Goal: Transaction & Acquisition: Download file/media

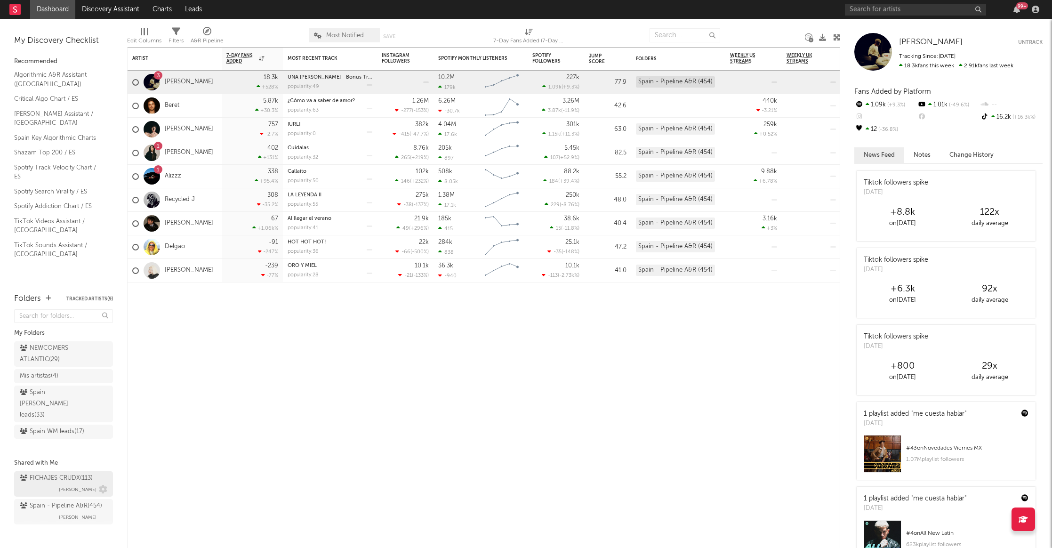
click at [59, 473] on div "FICHAJES CRUDX ( 113 )" at bounding box center [56, 478] width 73 height 11
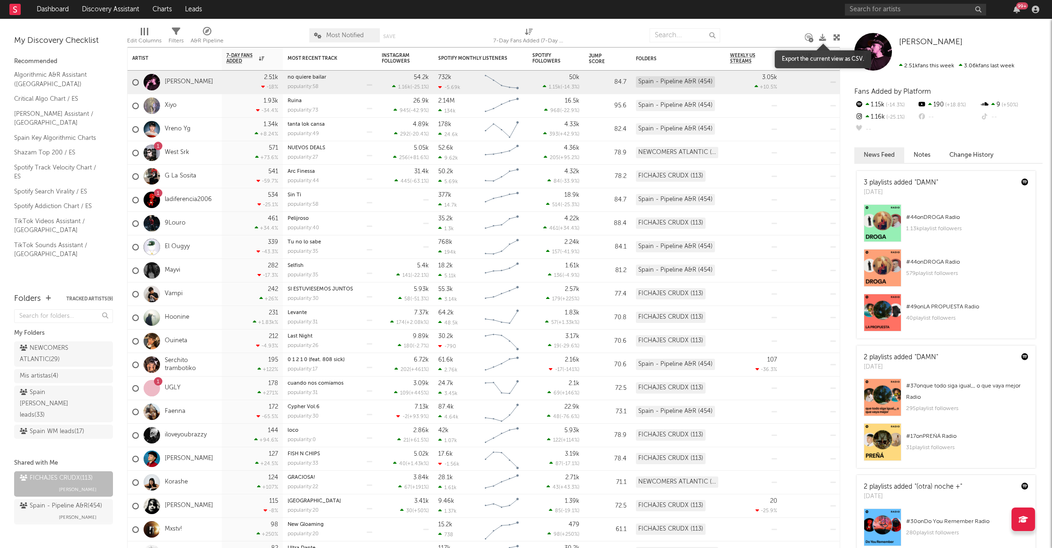
click at [822, 39] on icon at bounding box center [822, 37] width 7 height 7
click at [56, 500] on div "Spain - Pipeline A&R ( 454 )" at bounding box center [61, 505] width 82 height 11
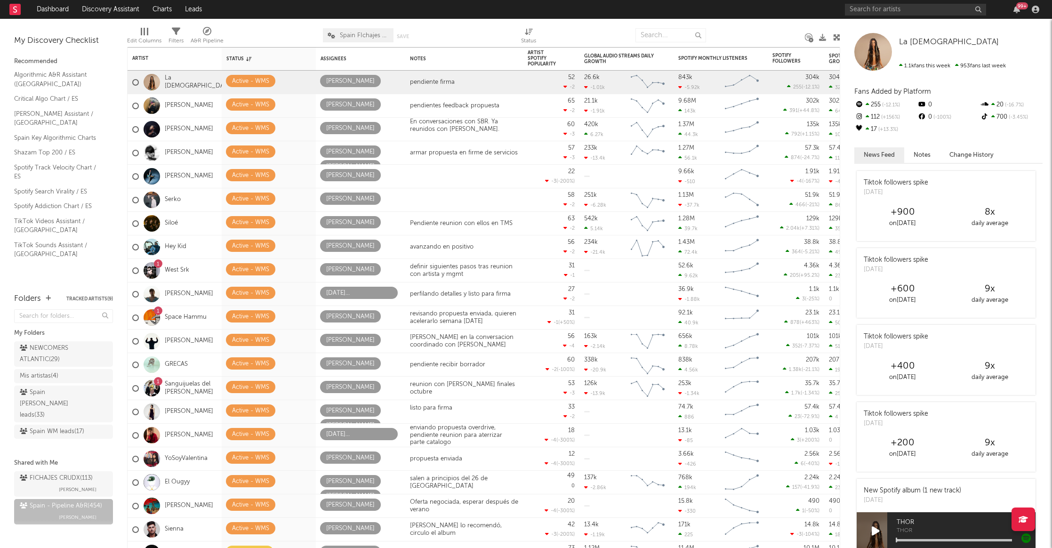
click at [821, 42] on div at bounding box center [822, 37] width 7 height 27
